Goal: Task Accomplishment & Management: Use online tool/utility

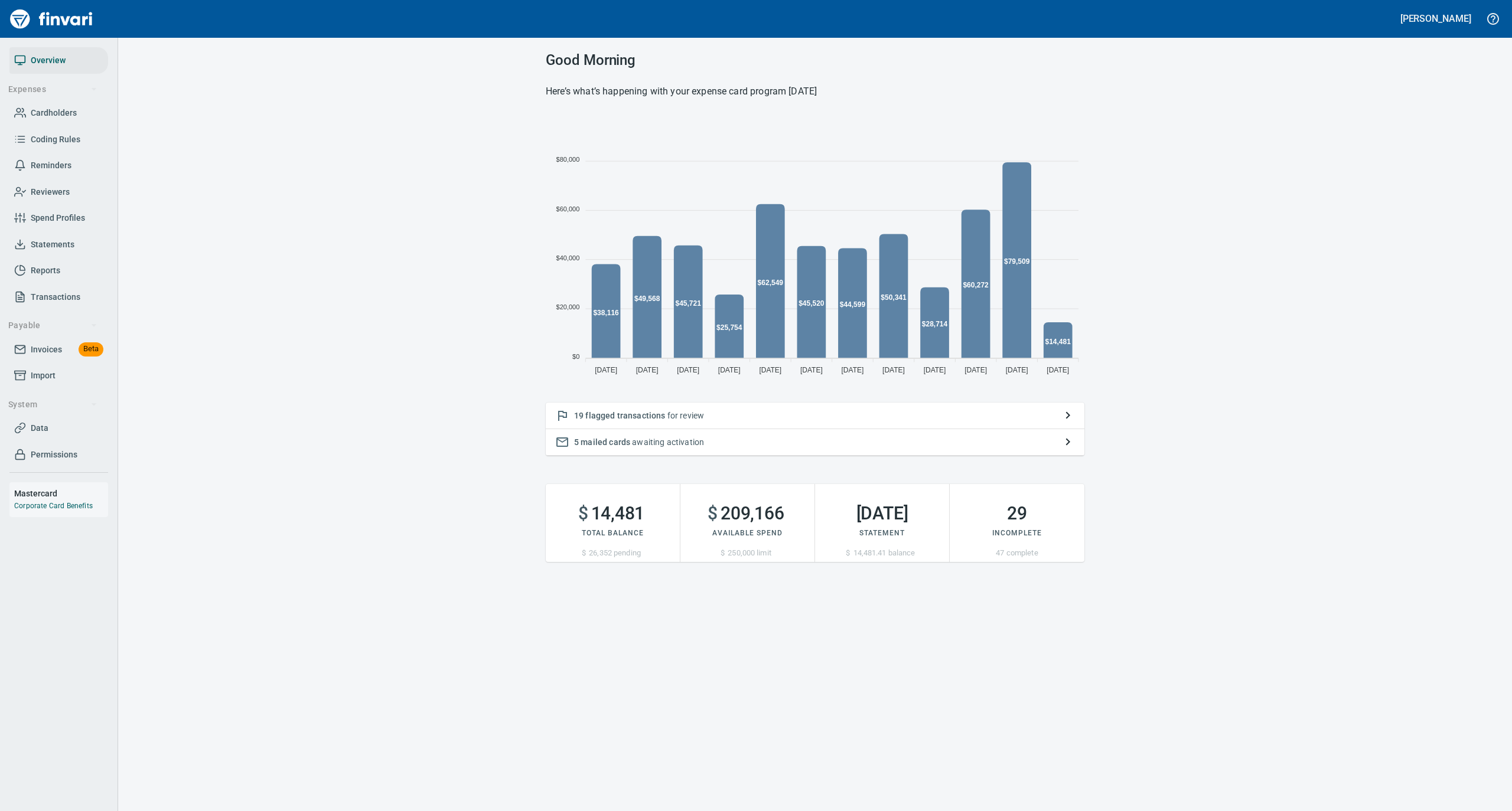
scroll to position [263, 527]
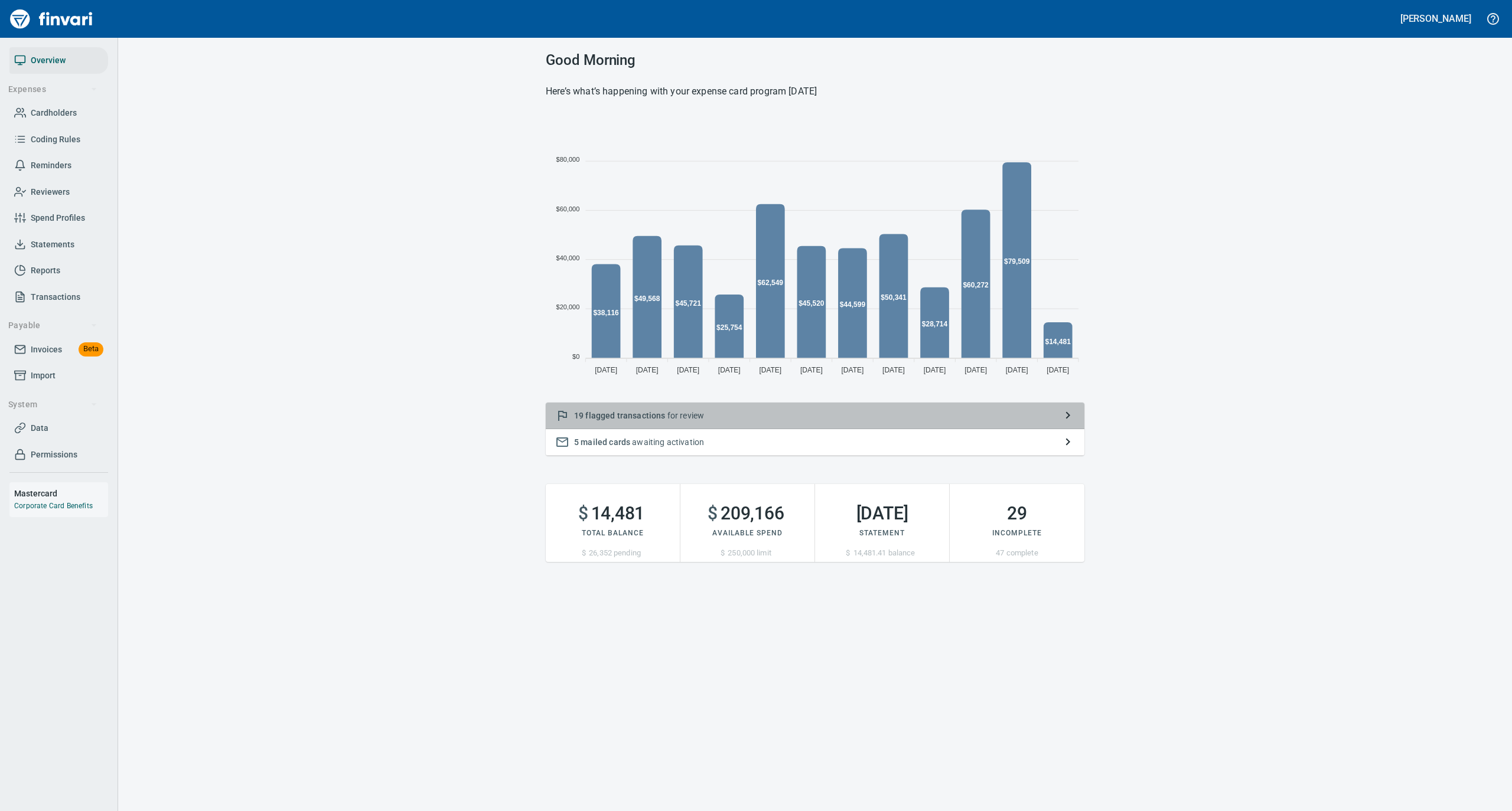
click at [704, 418] on p "19 flagged transactions for review" at bounding box center [815, 415] width 482 height 12
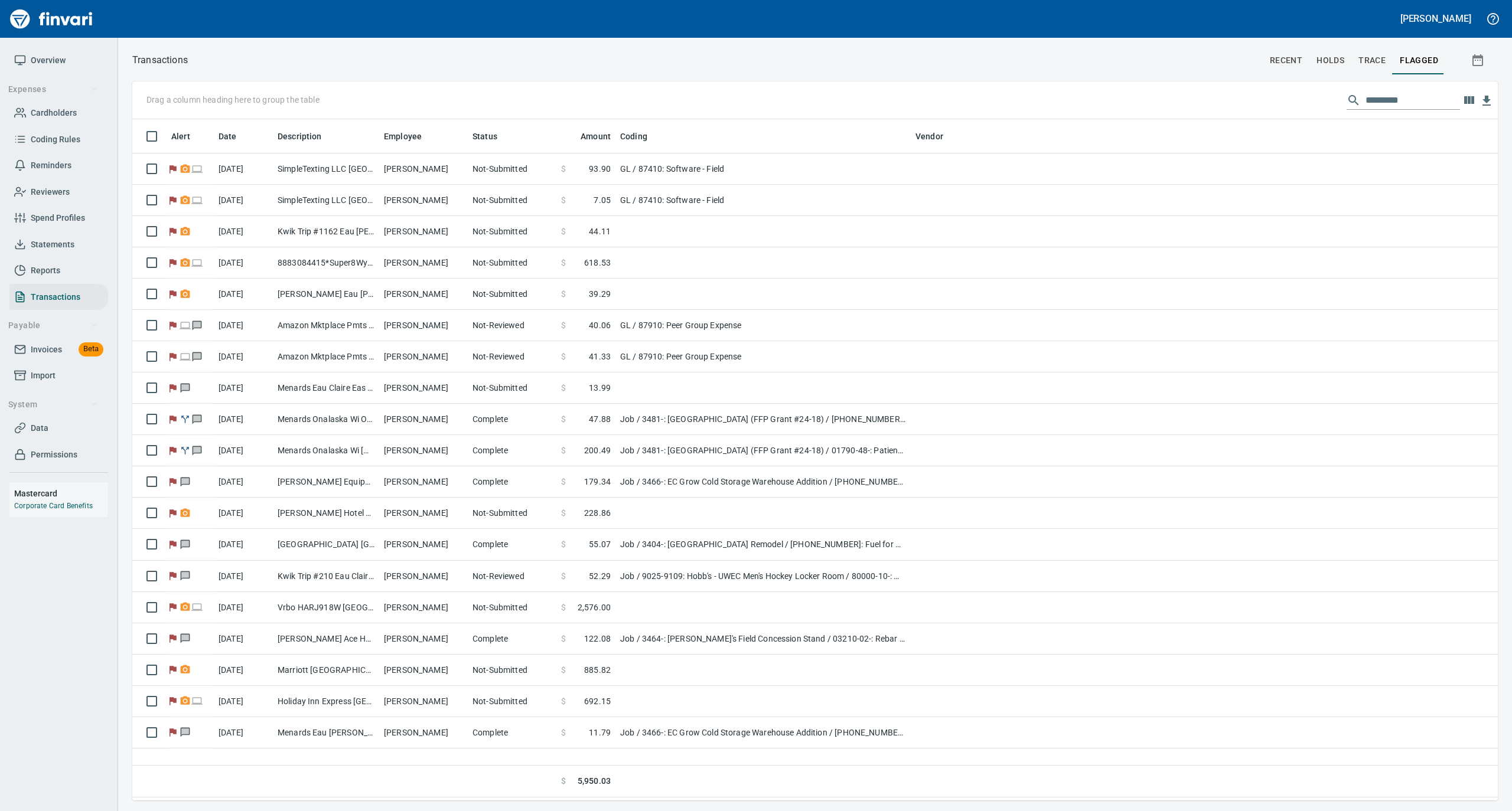
scroll to position [670, 1353]
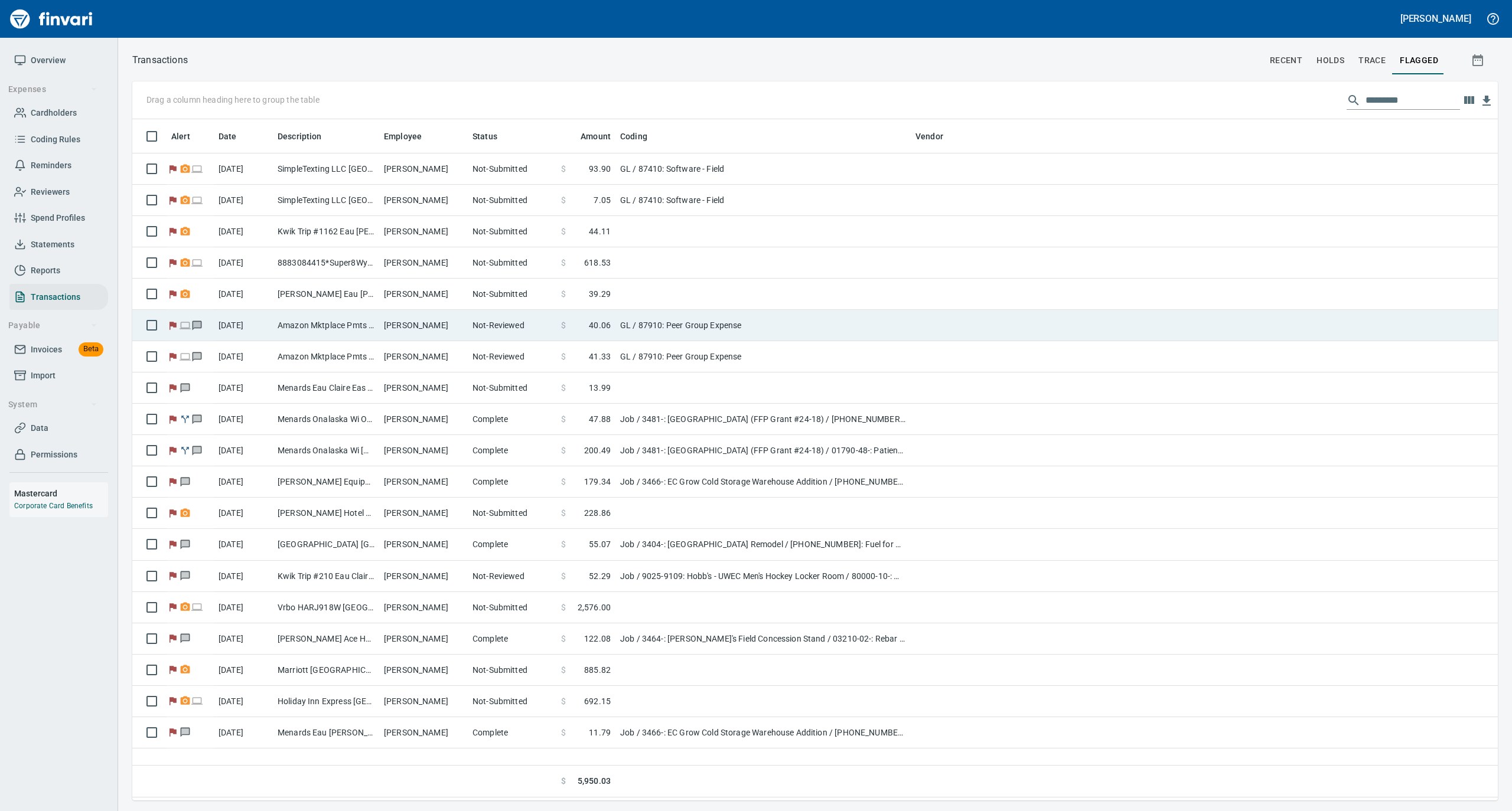
click at [337, 326] on td "Amazon Mktplace Pmts [DOMAIN_NAME][URL] WA" at bounding box center [326, 326] width 106 height 31
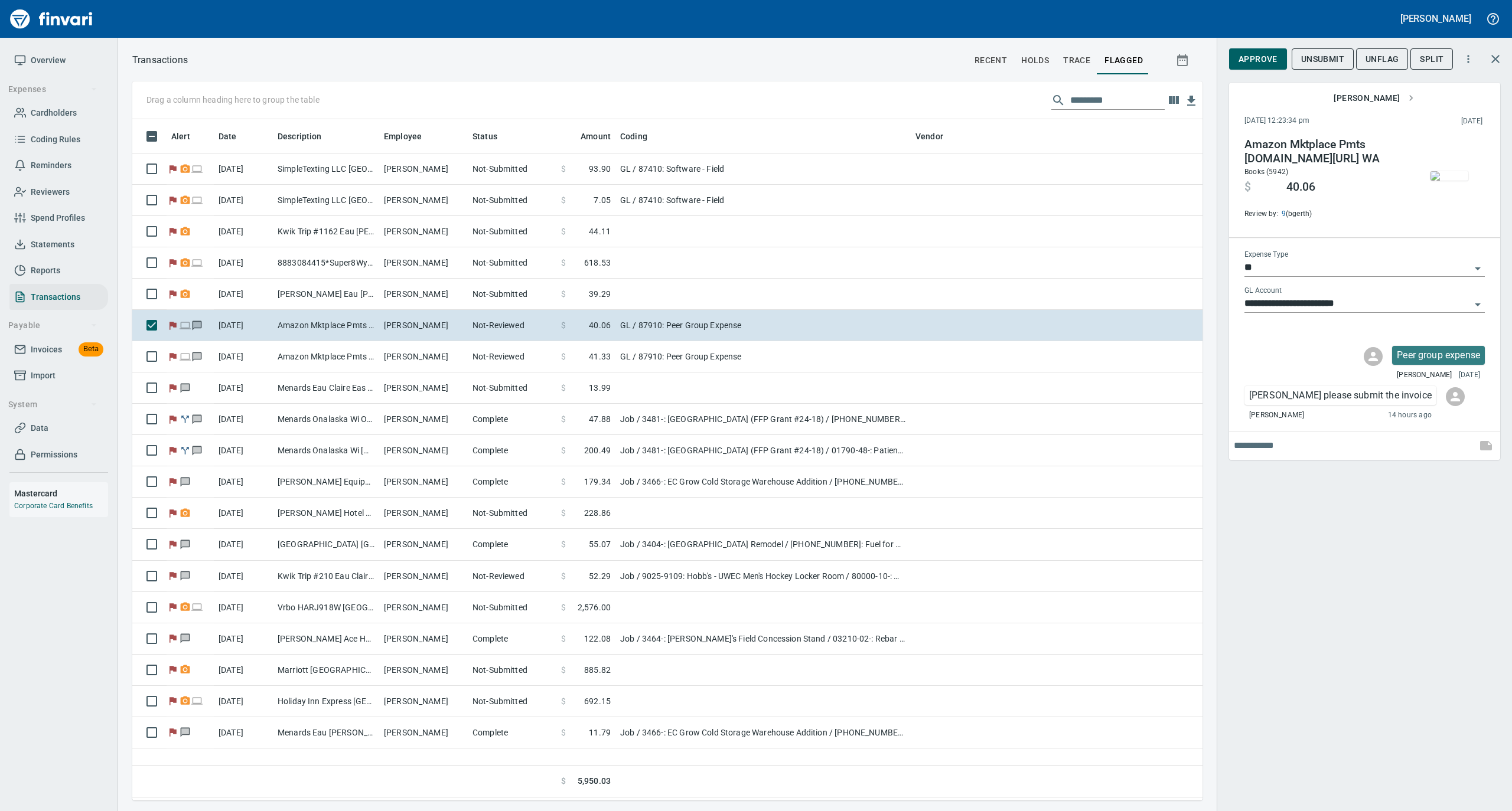
scroll to position [670, 1058]
click at [1441, 177] on img "button" at bounding box center [1450, 176] width 38 height 9
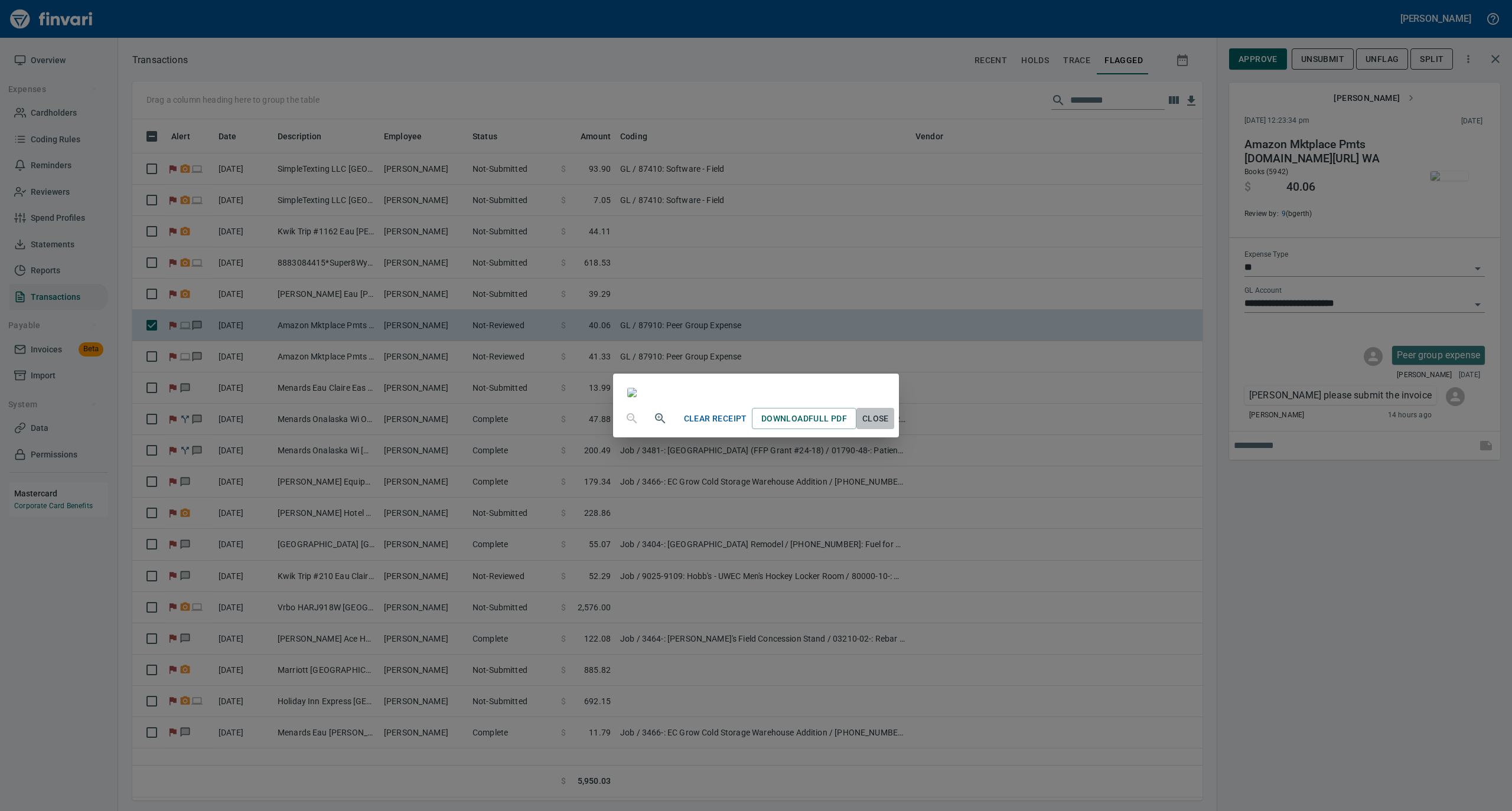
click at [889, 426] on span "Close" at bounding box center [875, 419] width 28 height 15
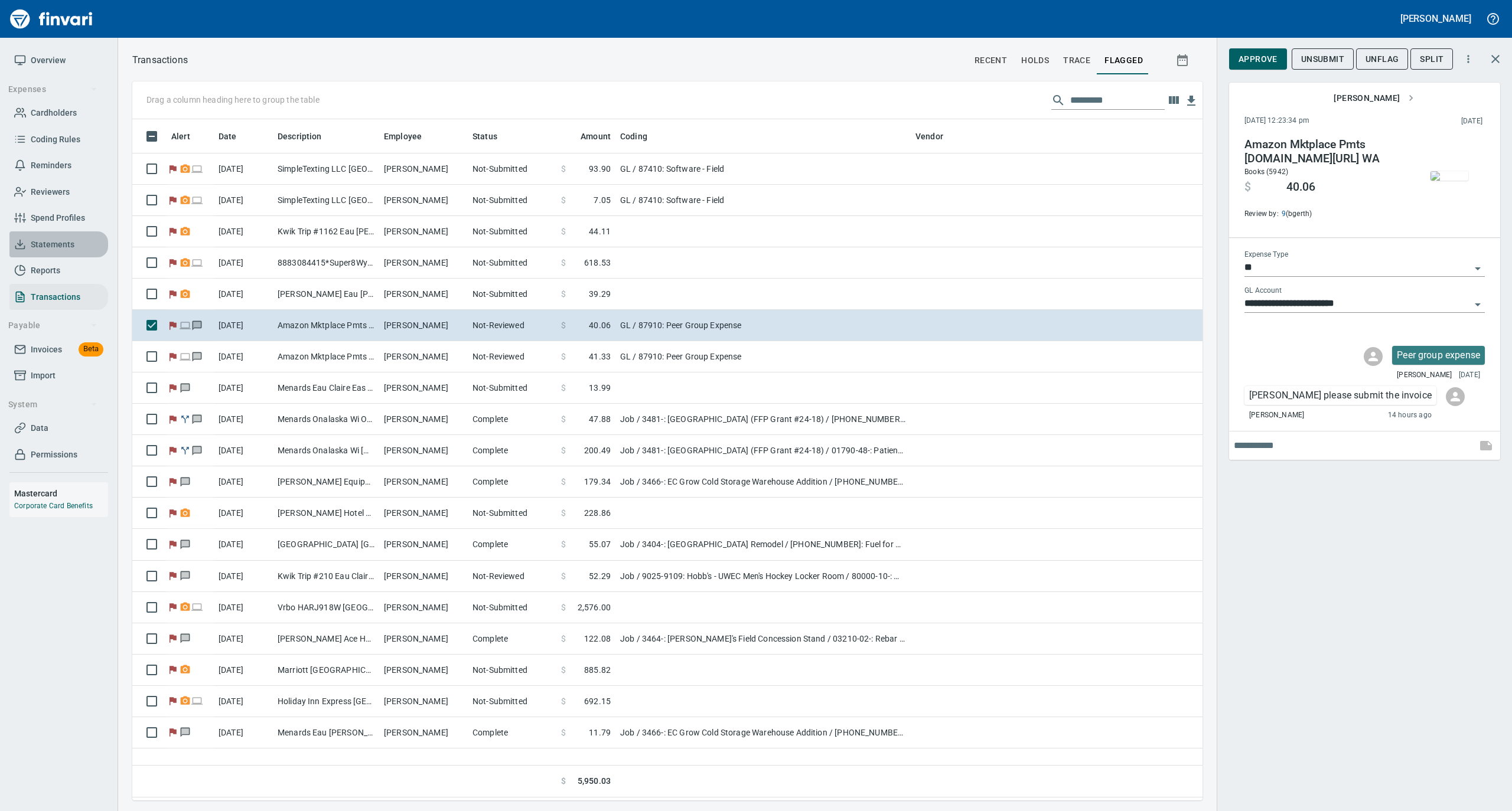
click at [60, 252] on link "Statements" at bounding box center [58, 244] width 98 height 27
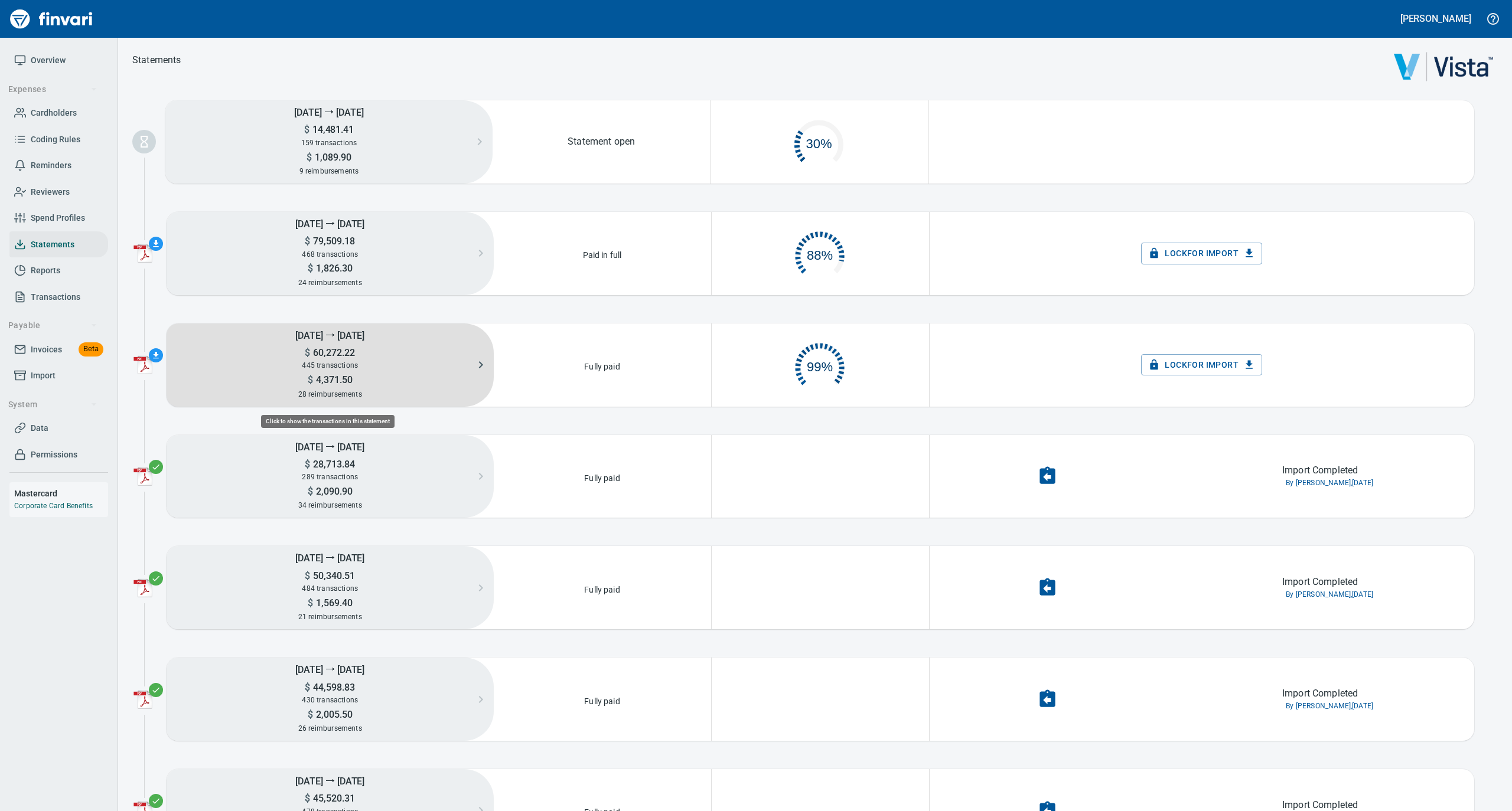
scroll to position [57, 204]
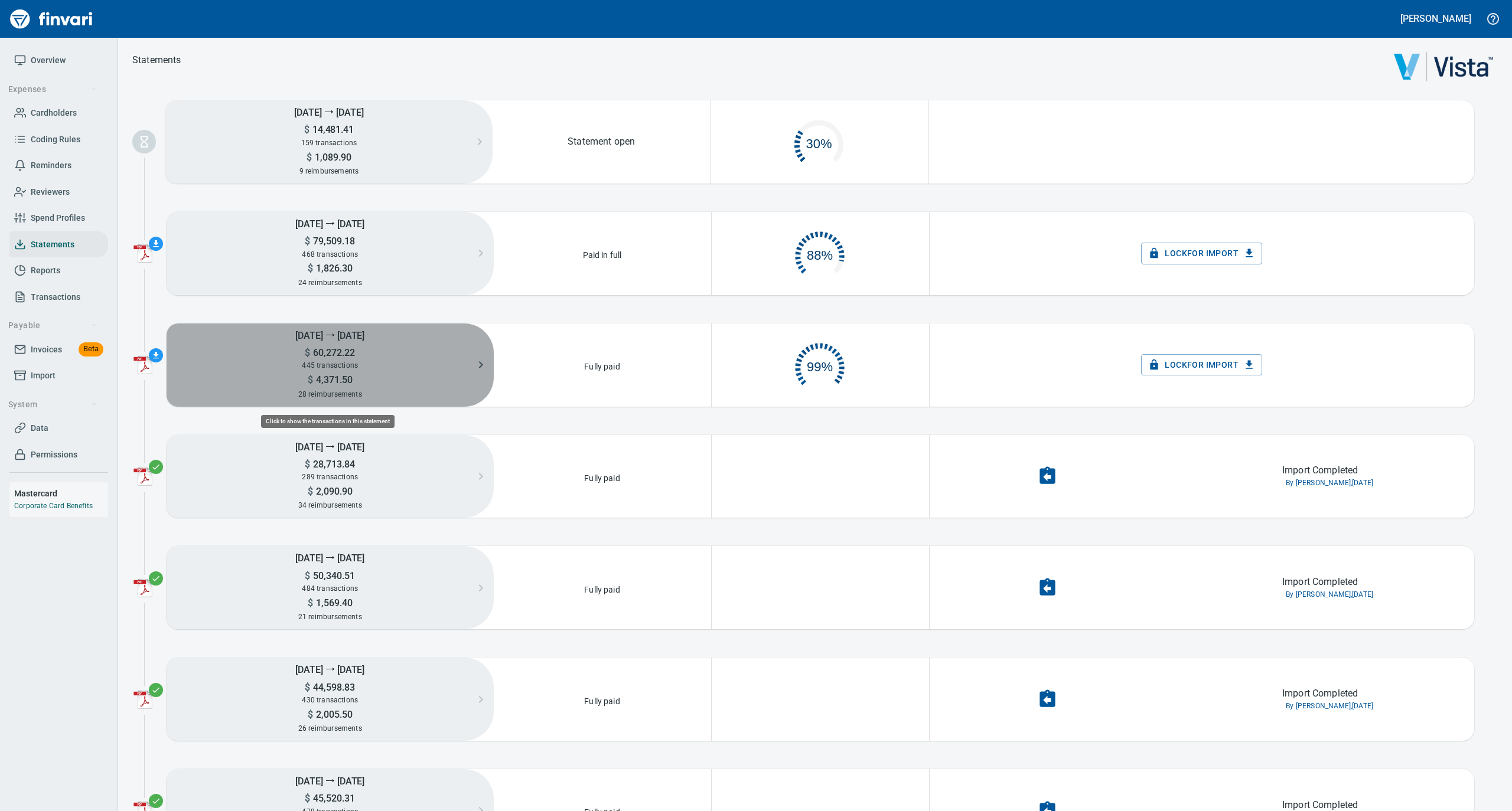
click at [369, 366] on div "445 transactions" at bounding box center [330, 366] width 327 height 13
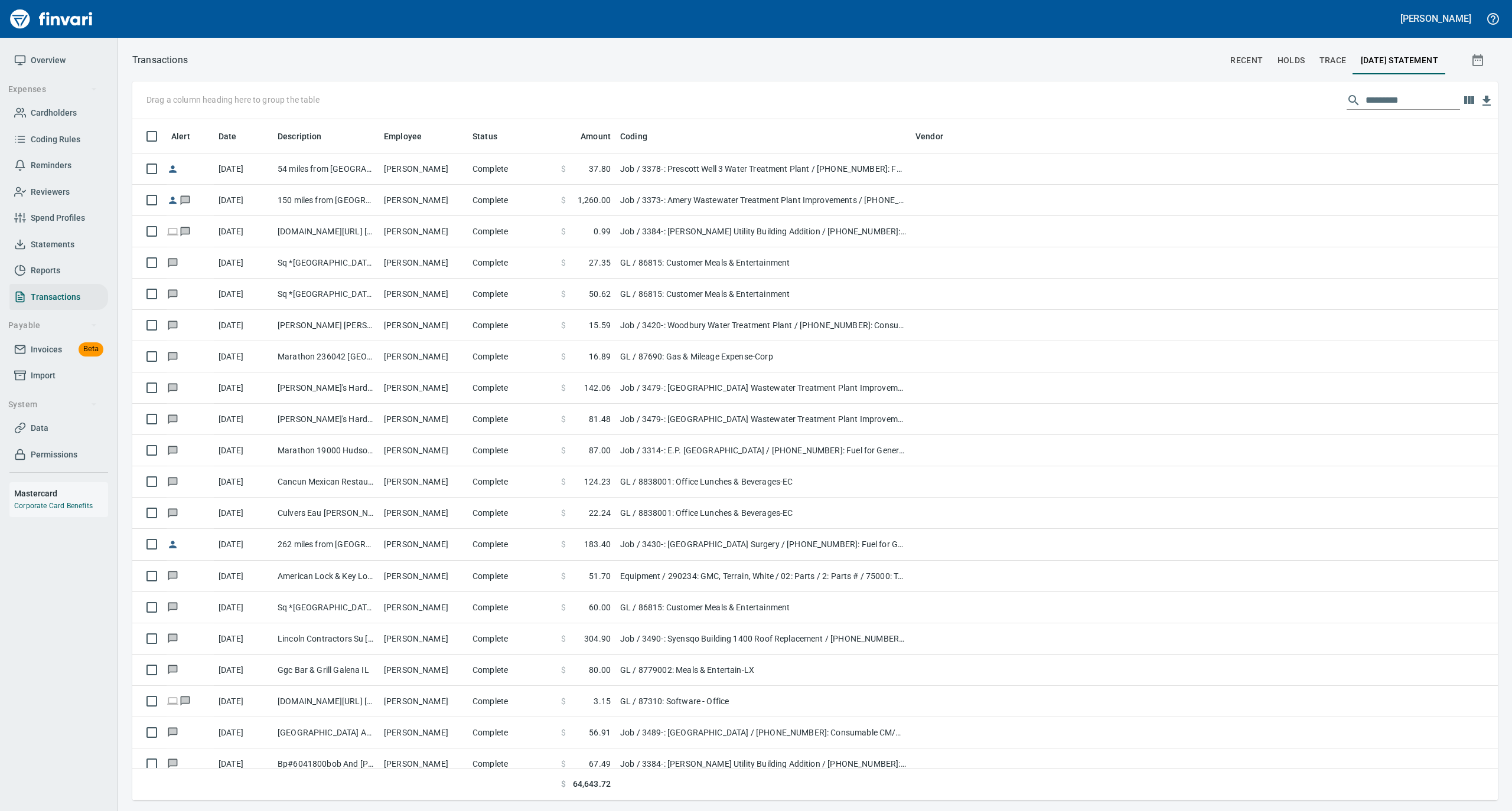
scroll to position [670, 1342]
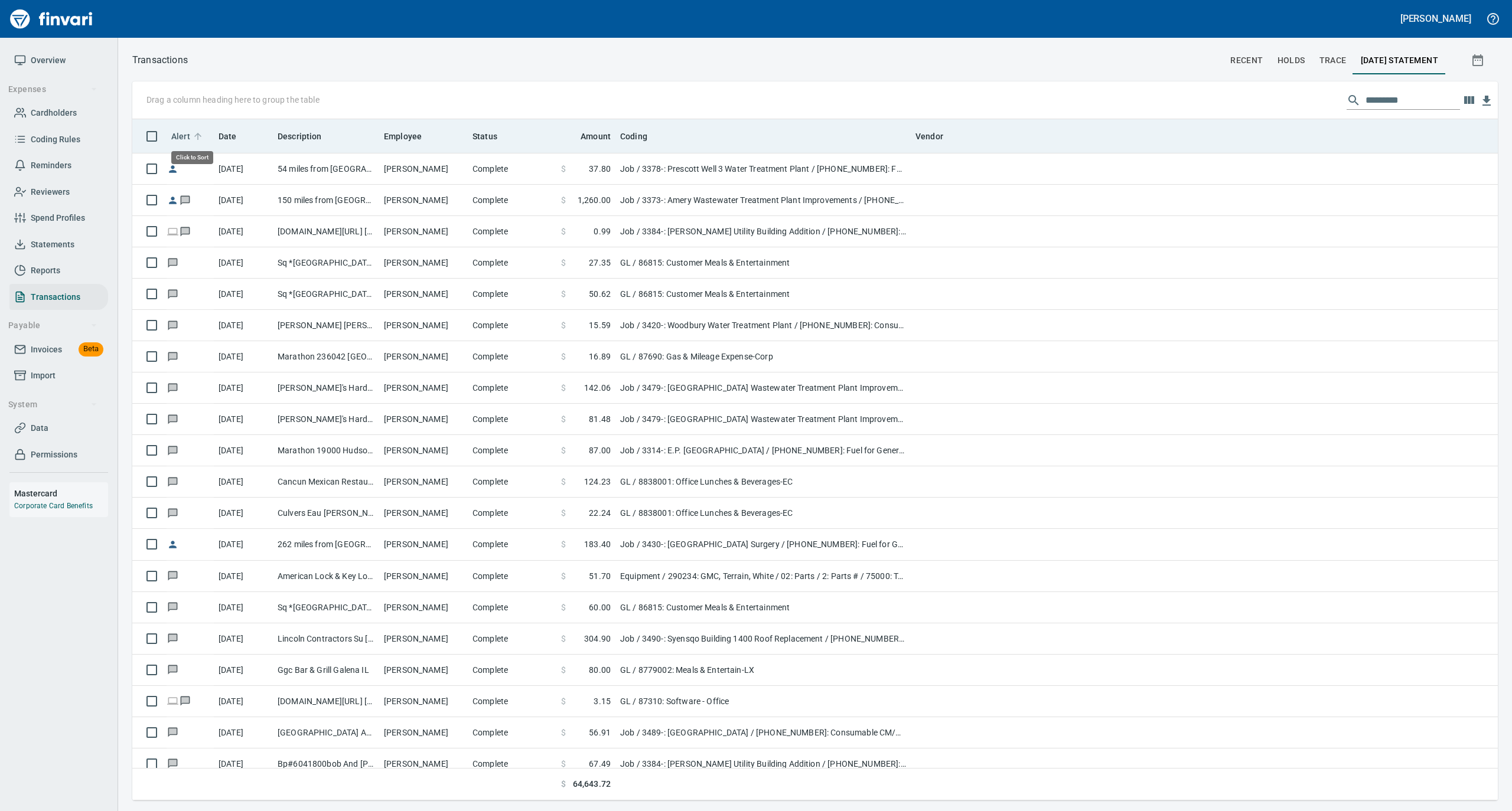
click at [200, 134] on icon at bounding box center [198, 136] width 10 height 10
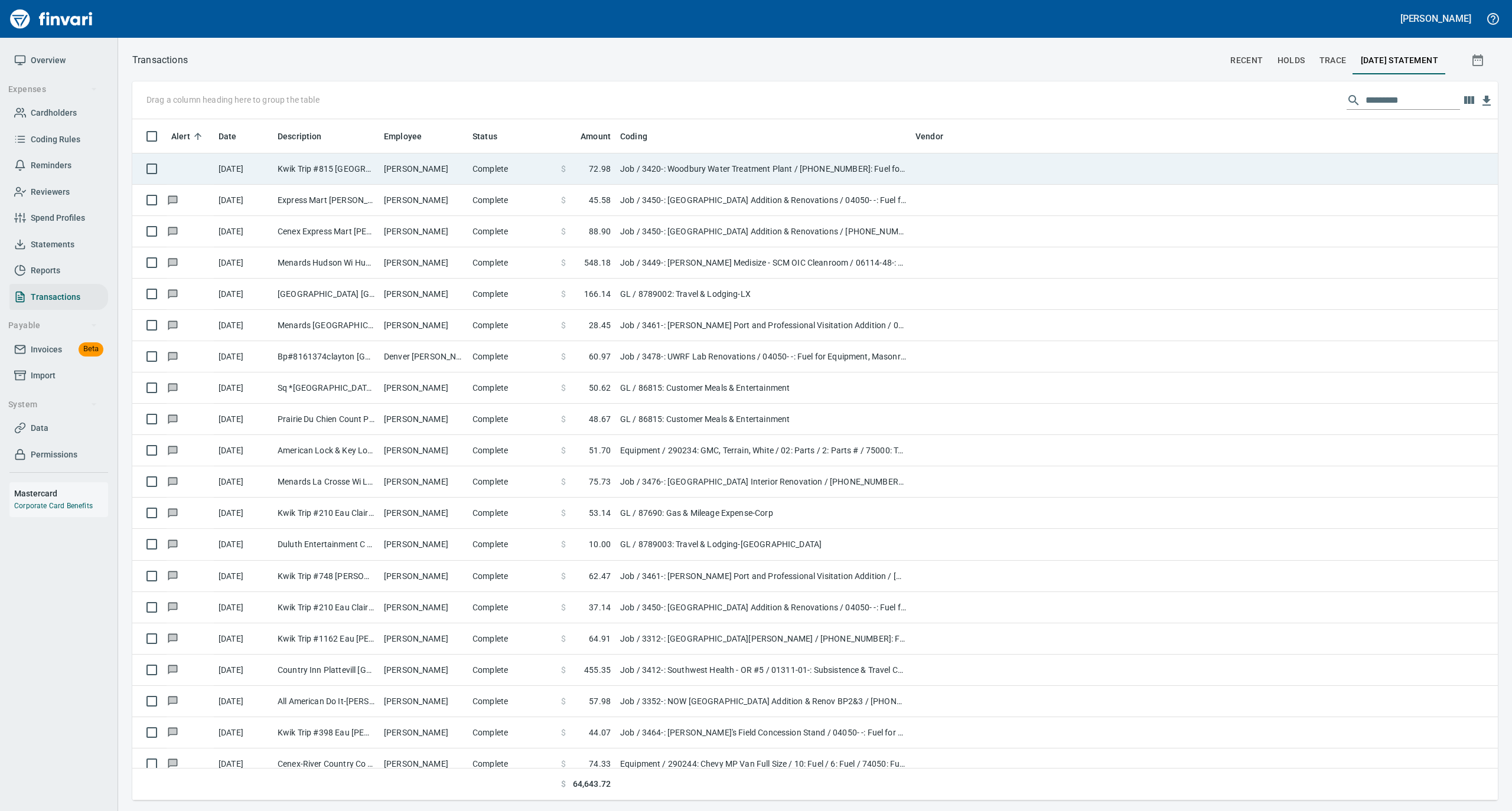
click at [320, 175] on td "Kwik Trip #815 [GEOGRAPHIC_DATA]" at bounding box center [326, 169] width 106 height 31
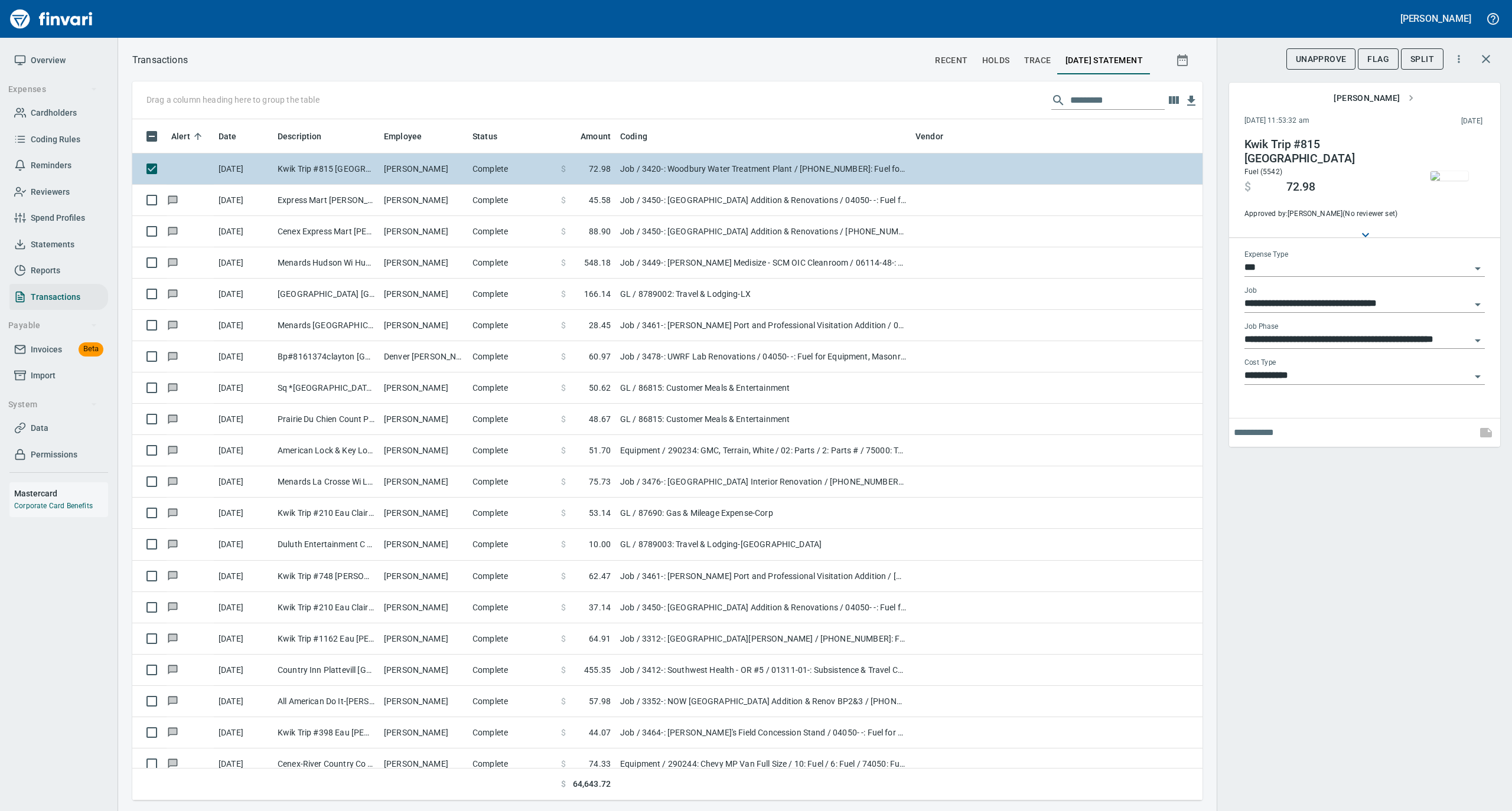
scroll to position [670, 1047]
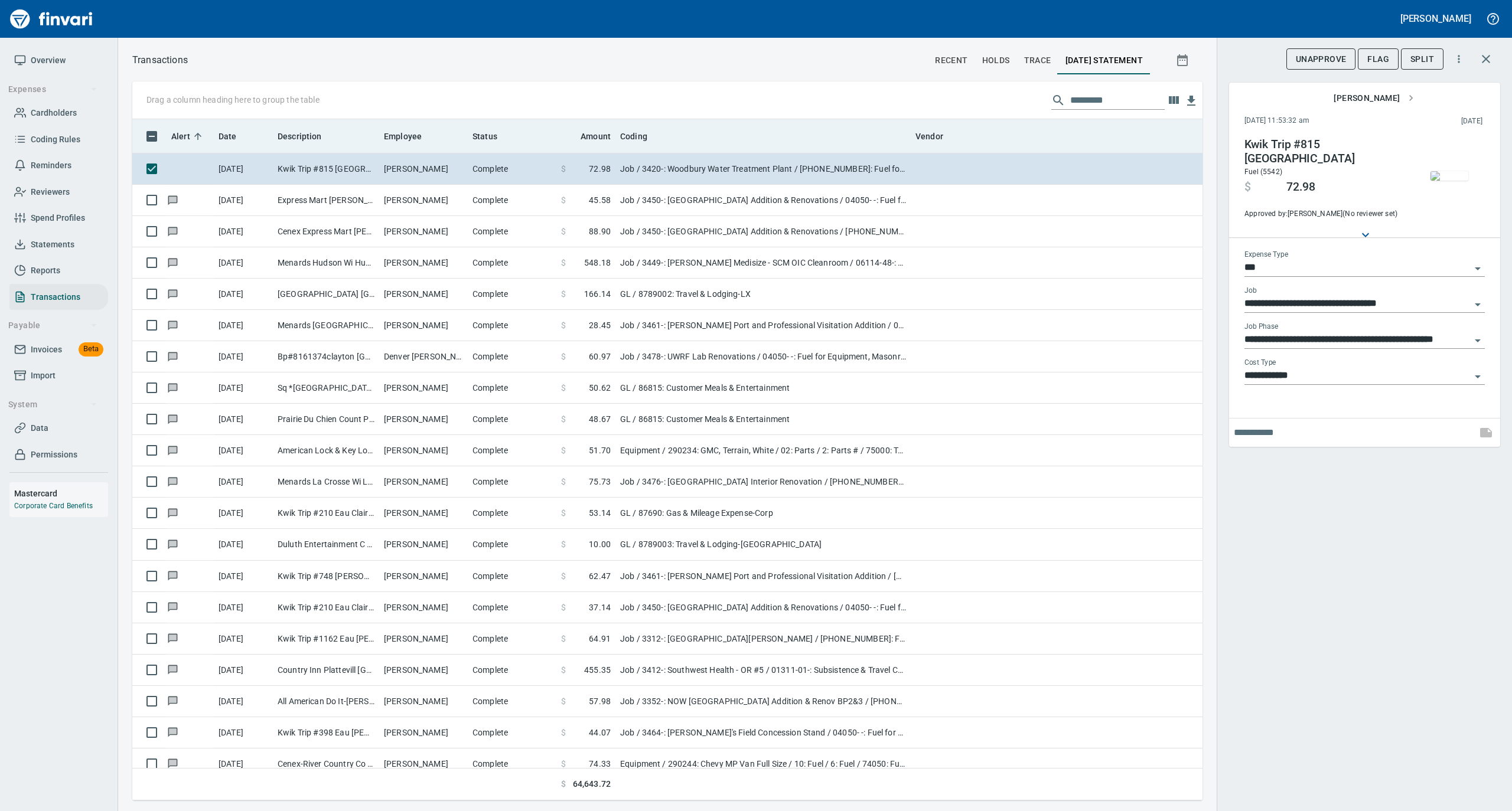
click at [199, 131] on icon at bounding box center [198, 136] width 10 height 10
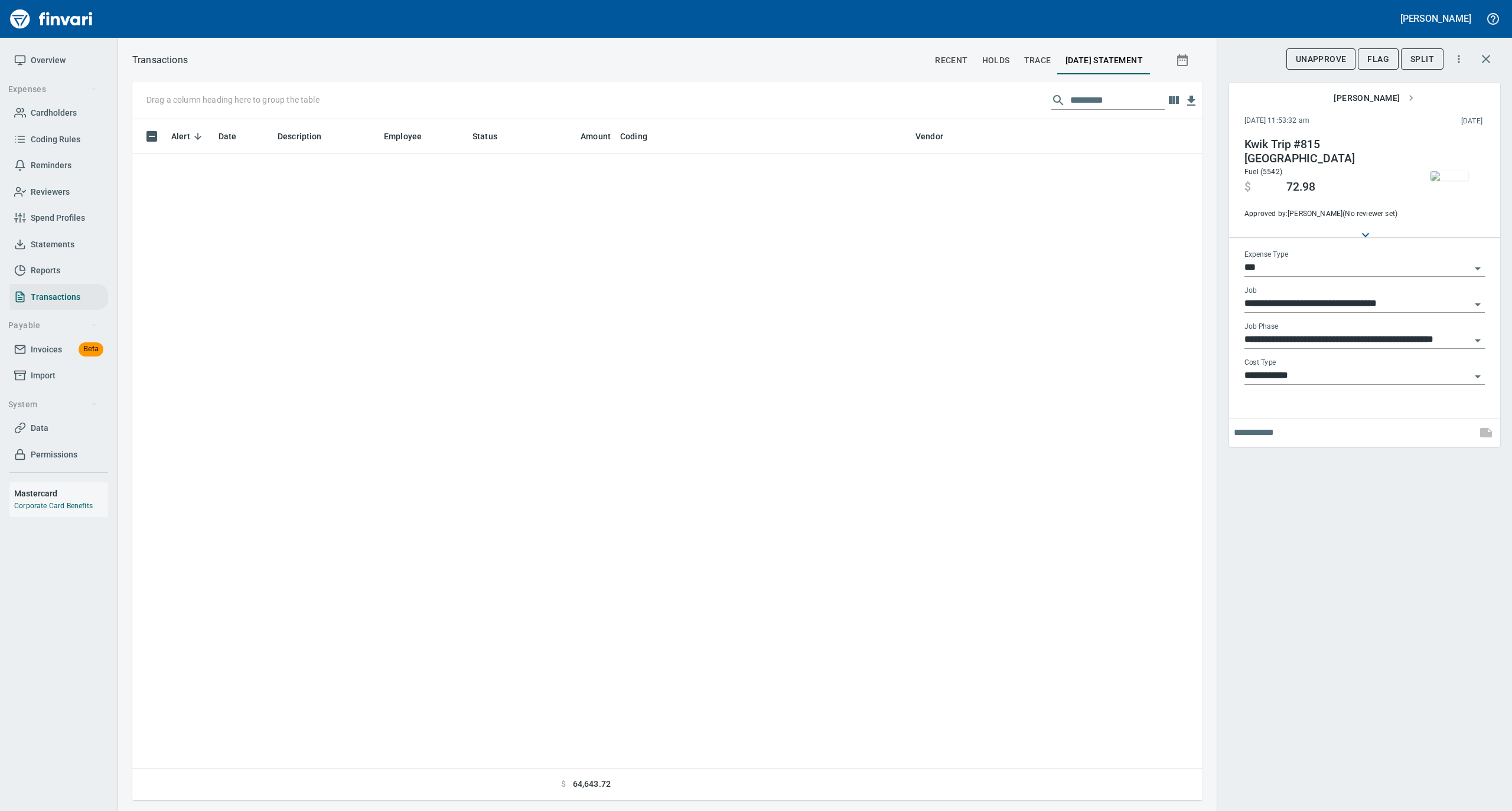
scroll to position [0, 0]
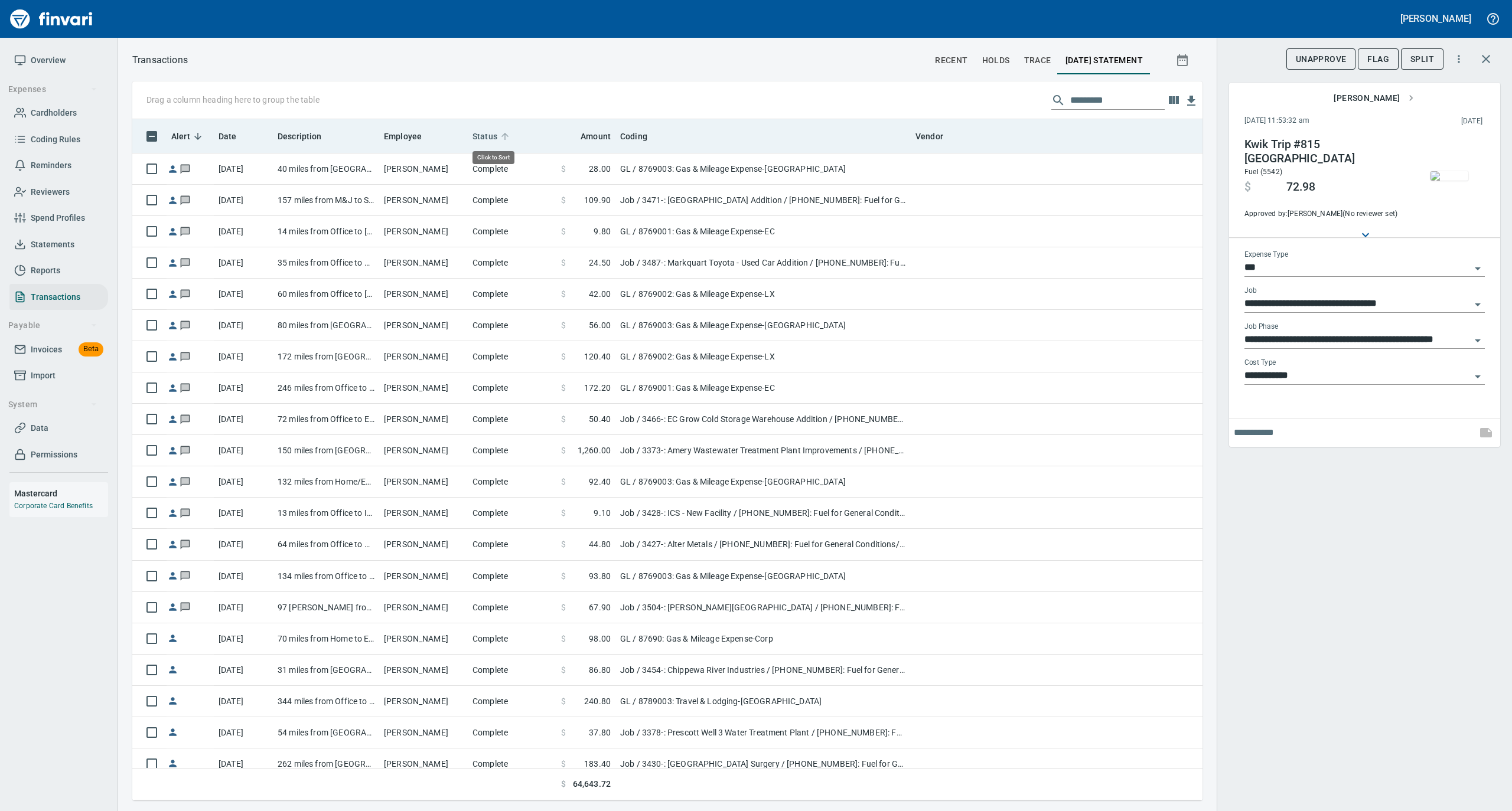
click at [506, 134] on icon at bounding box center [505, 136] width 7 height 7
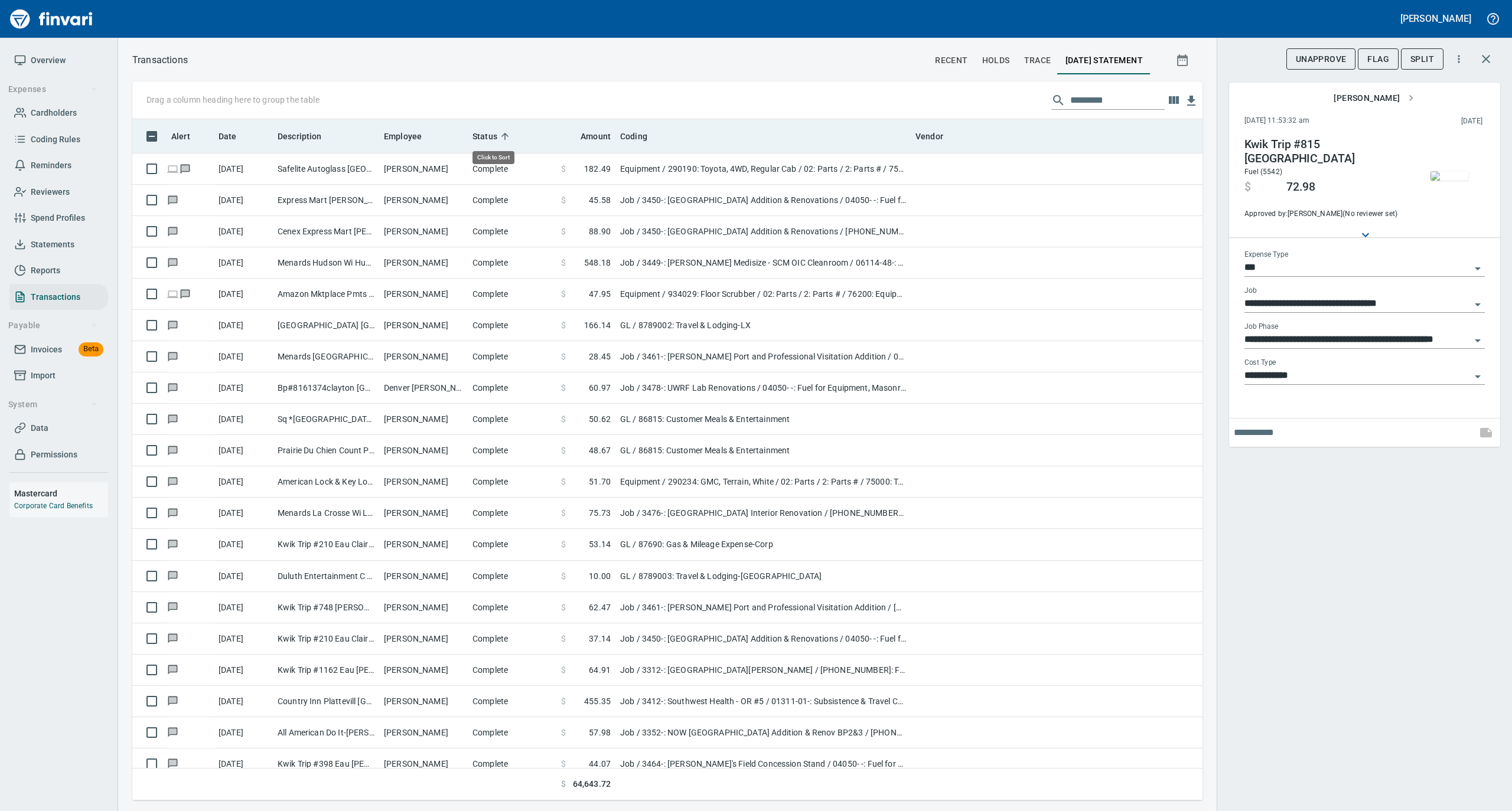
click at [506, 134] on icon at bounding box center [505, 136] width 7 height 7
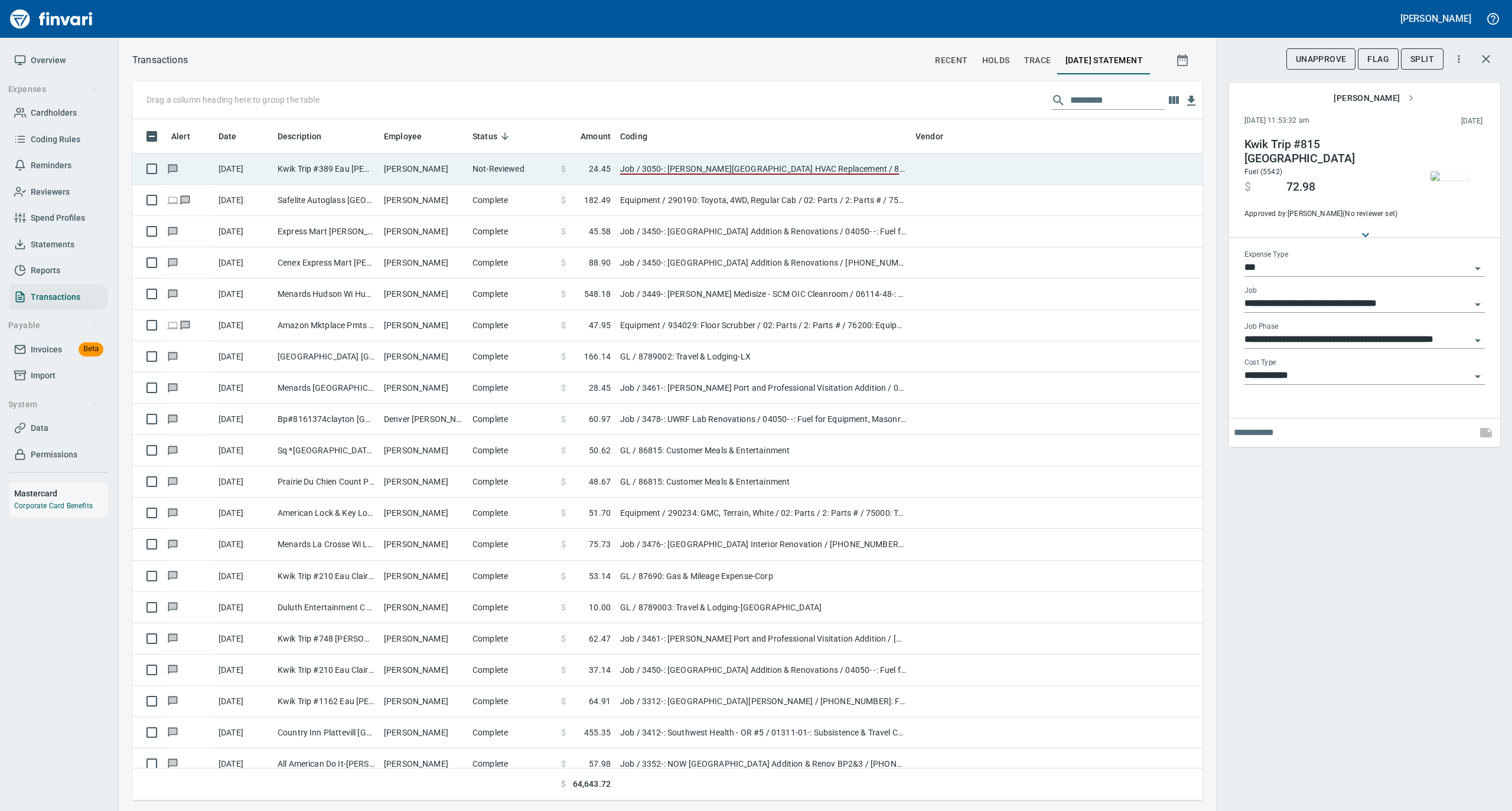
click at [502, 164] on td "Not-Reviewed" at bounding box center [512, 169] width 88 height 31
type input "**********"
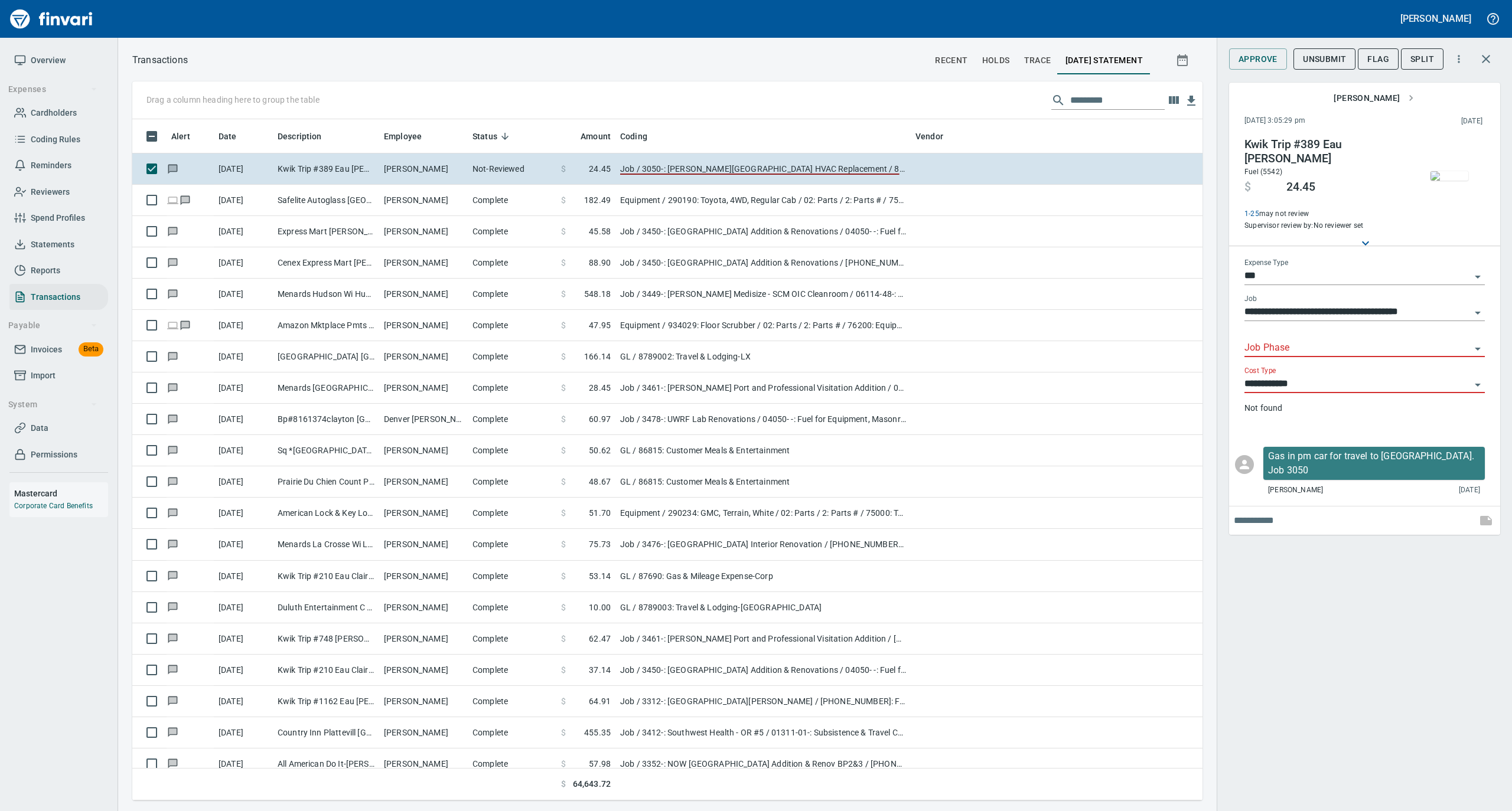
scroll to position [670, 1047]
click at [1293, 340] on input "Job Phase" at bounding box center [1357, 348] width 226 height 16
click at [1302, 369] on li "[PHONE_NUMBER]: Fuel for General Conditions Equipment" at bounding box center [1364, 369] width 241 height 28
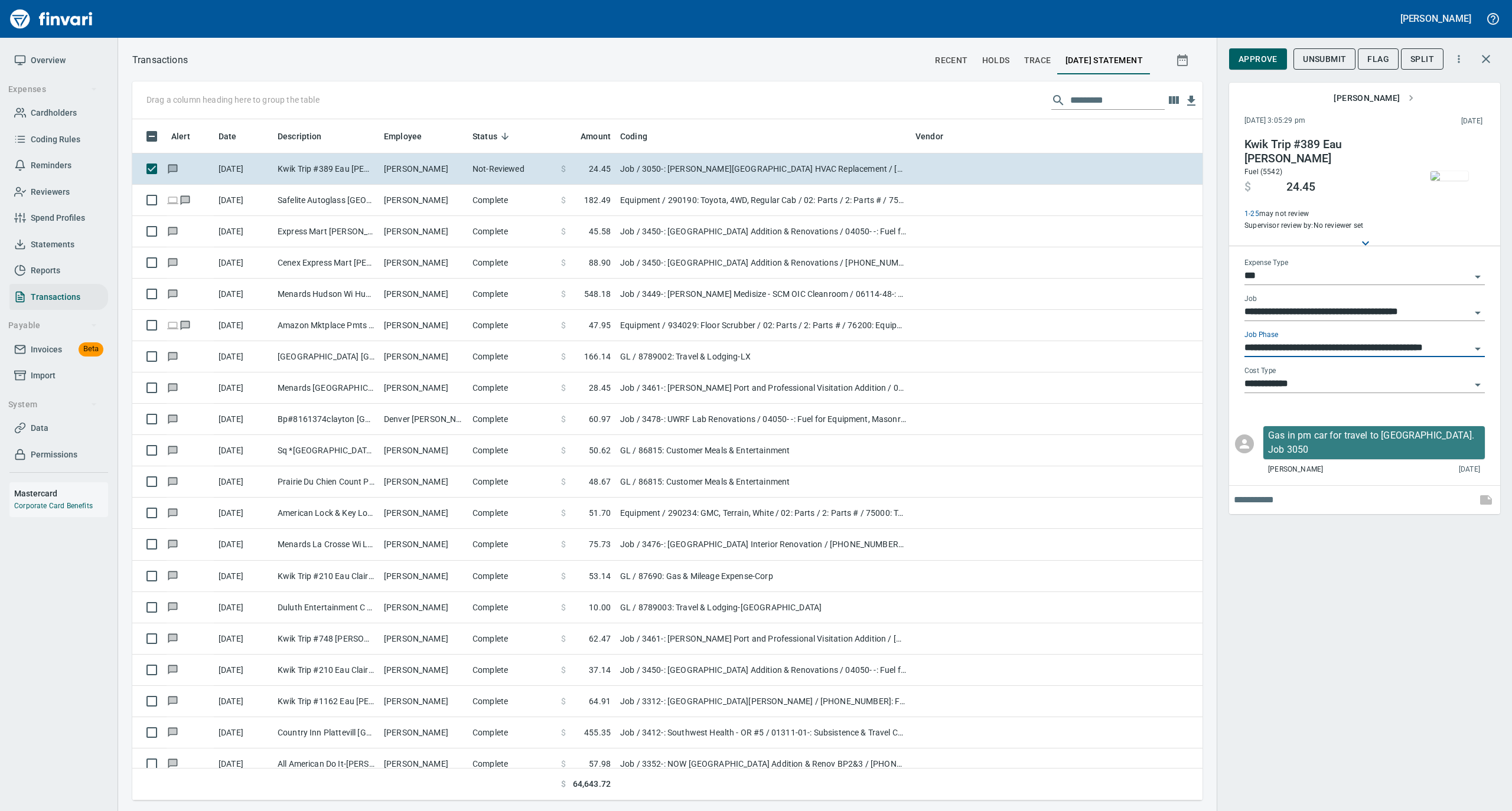
type input "**********"
click at [1259, 56] on span "Approve" at bounding box center [1258, 59] width 39 height 15
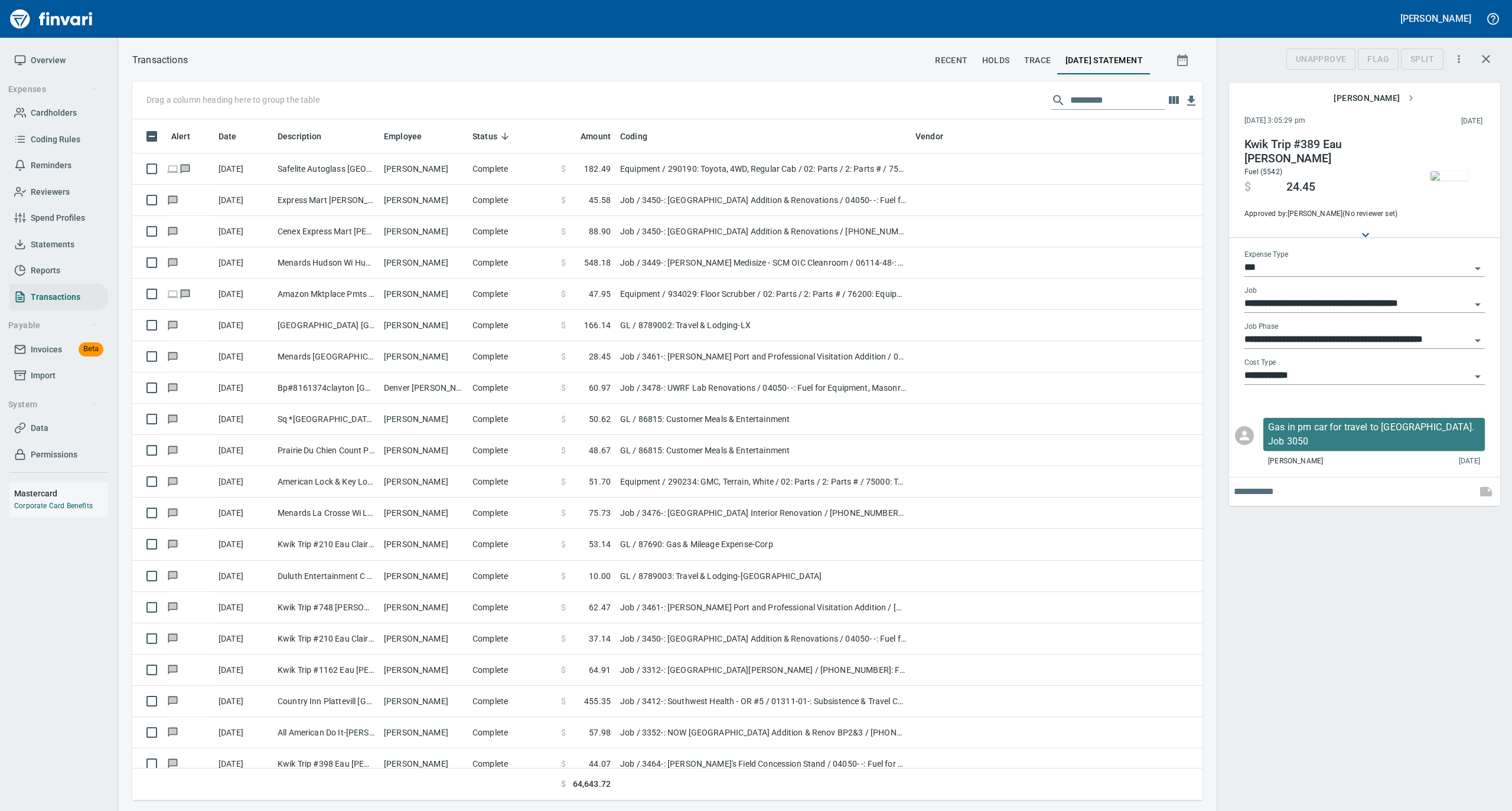
scroll to position [0, 0]
click at [60, 243] on span "Statements" at bounding box center [52, 244] width 44 height 15
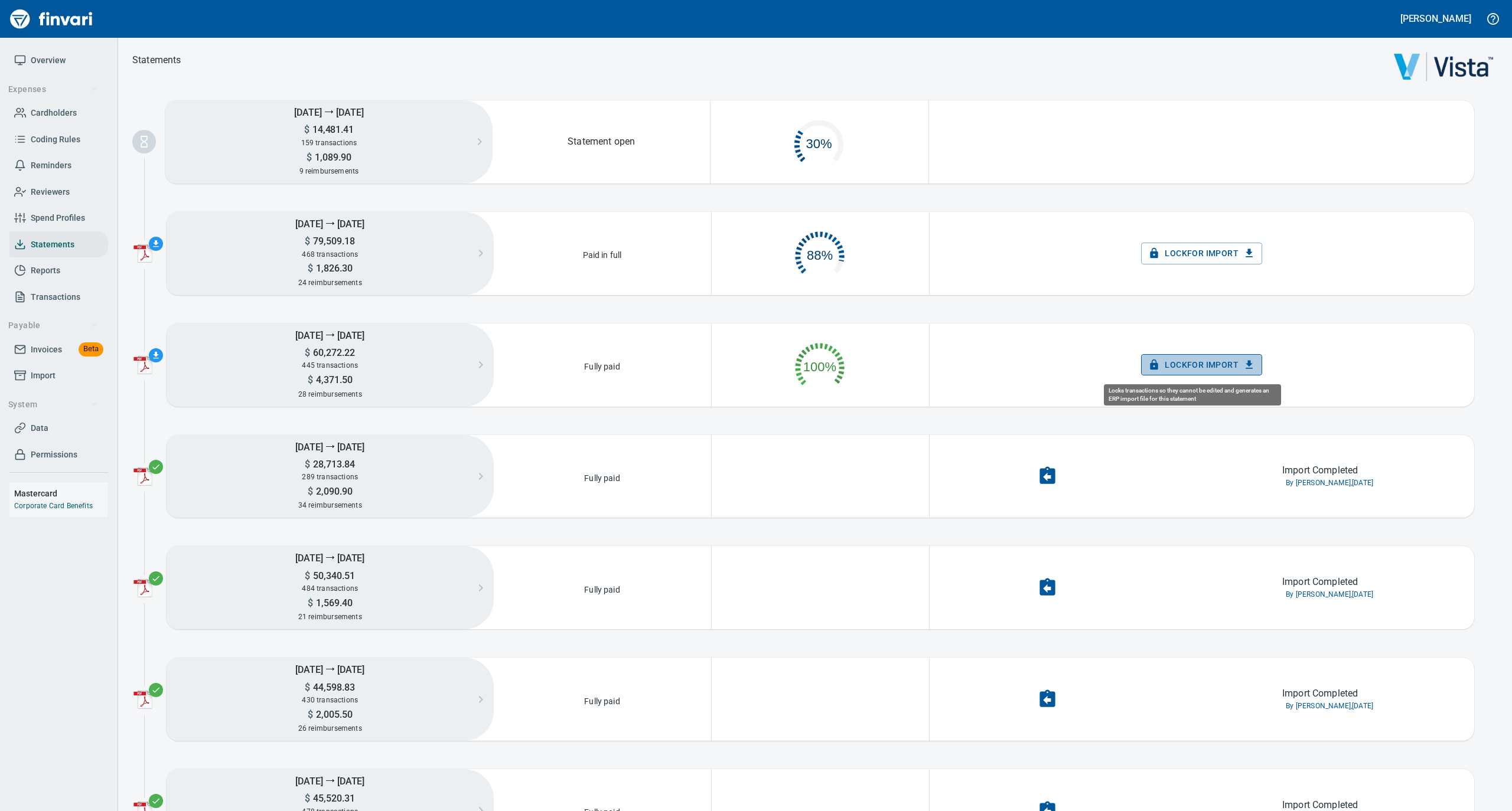
click at [1176, 365] on span "Lock for Import" at bounding box center [1201, 365] width 102 height 15
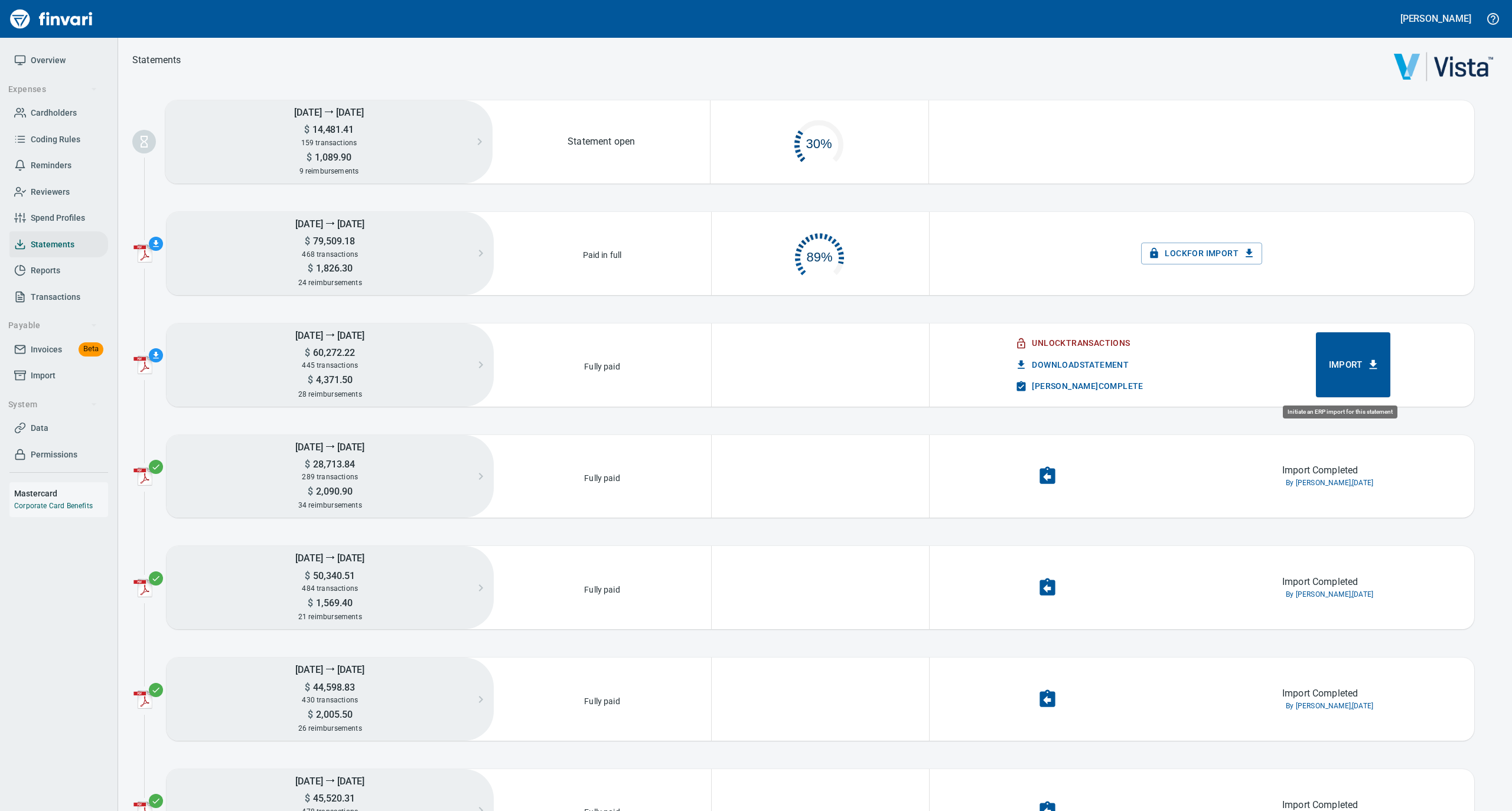
scroll to position [52, 204]
click at [1346, 372] on span "Import" at bounding box center [1353, 364] width 49 height 15
click at [1064, 386] on span "[PERSON_NAME] Complete" at bounding box center [1080, 387] width 125 height 15
